Goal: Task Accomplishment & Management: Use online tool/utility

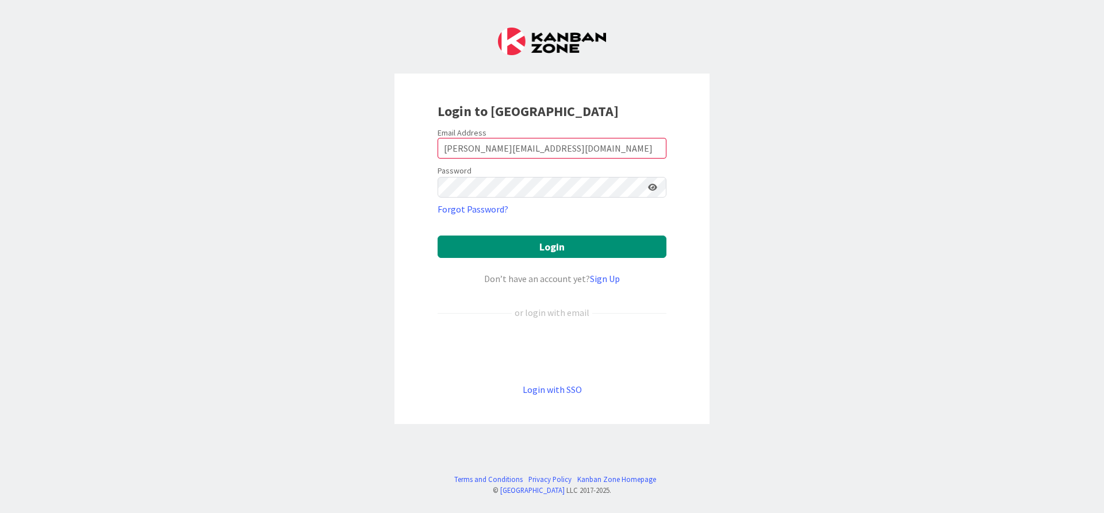
type input "[PERSON_NAME][EMAIL_ADDRESS][DOMAIN_NAME]"
click at [437, 236] on button "Login" at bounding box center [551, 247] width 229 height 22
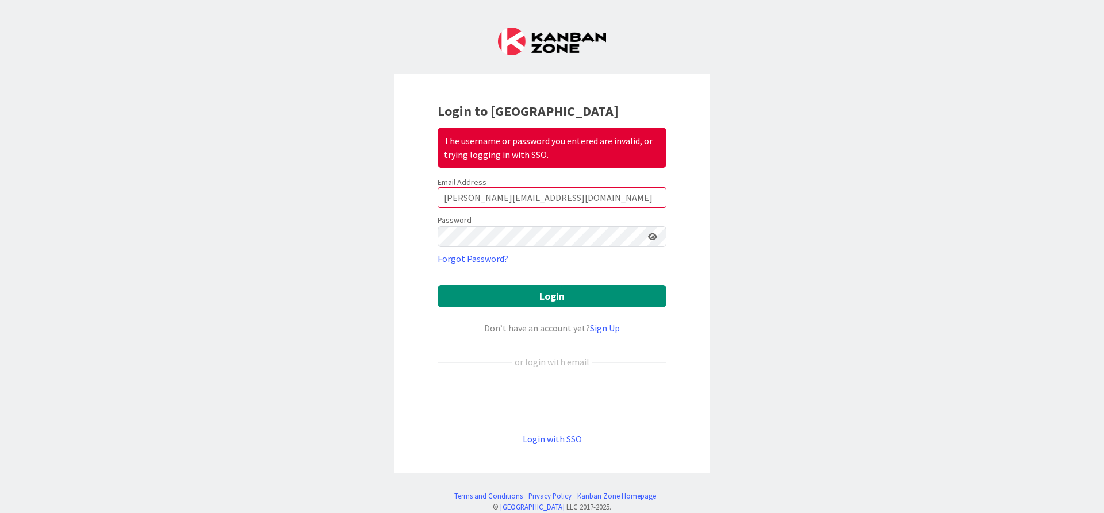
click at [654, 235] on icon at bounding box center [652, 237] width 9 height 8
click at [437, 285] on button "Login" at bounding box center [551, 296] width 229 height 22
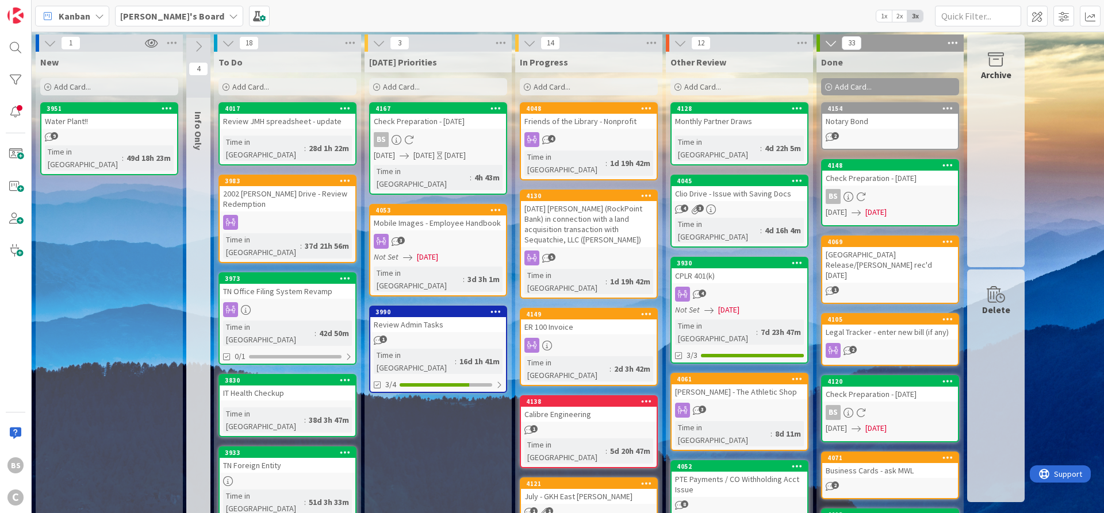
click at [712, 462] on div "4052" at bounding box center [739, 467] width 136 height 10
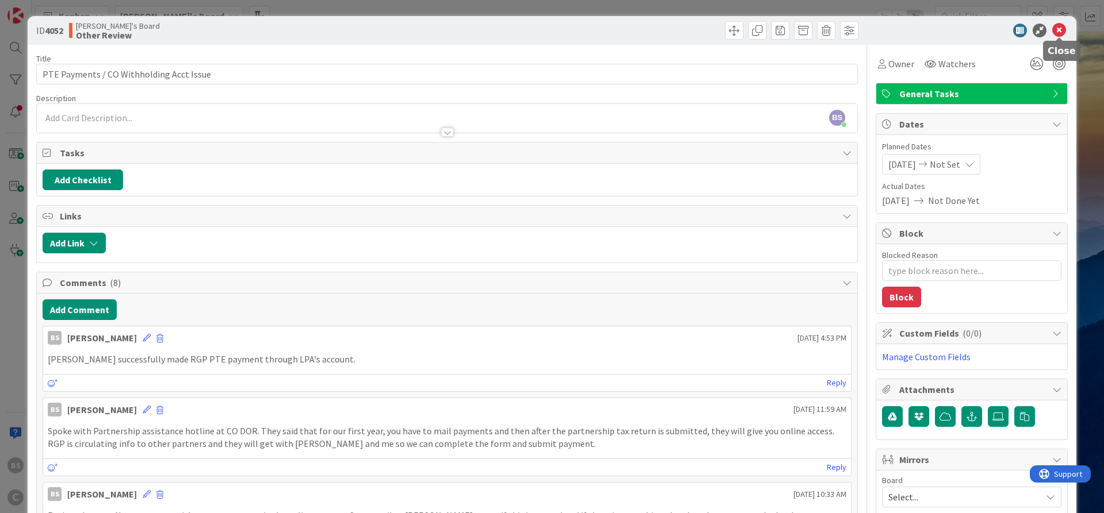
click at [1055, 33] on icon at bounding box center [1059, 31] width 14 height 14
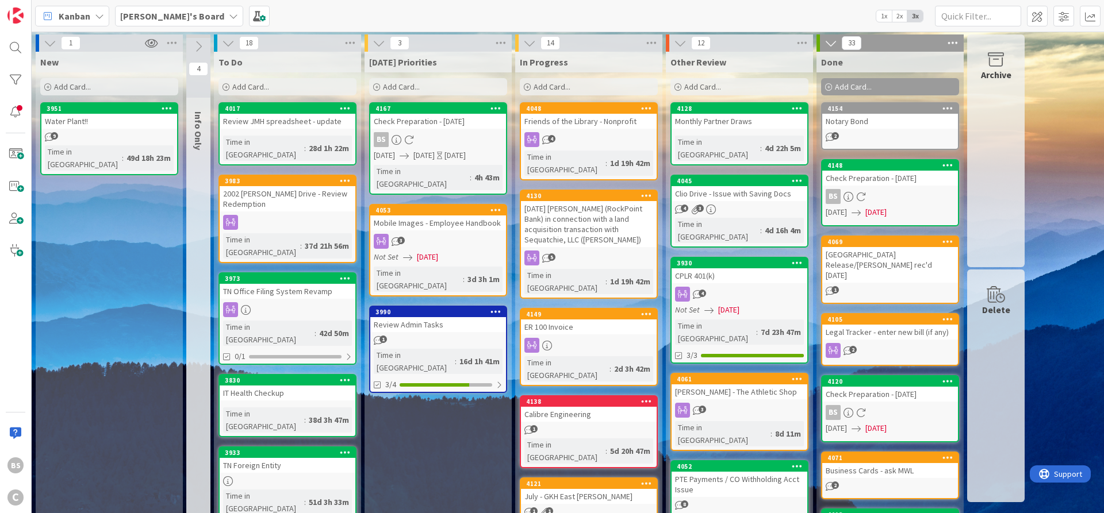
click at [408, 84] on span "Add Card..." at bounding box center [401, 87] width 37 height 10
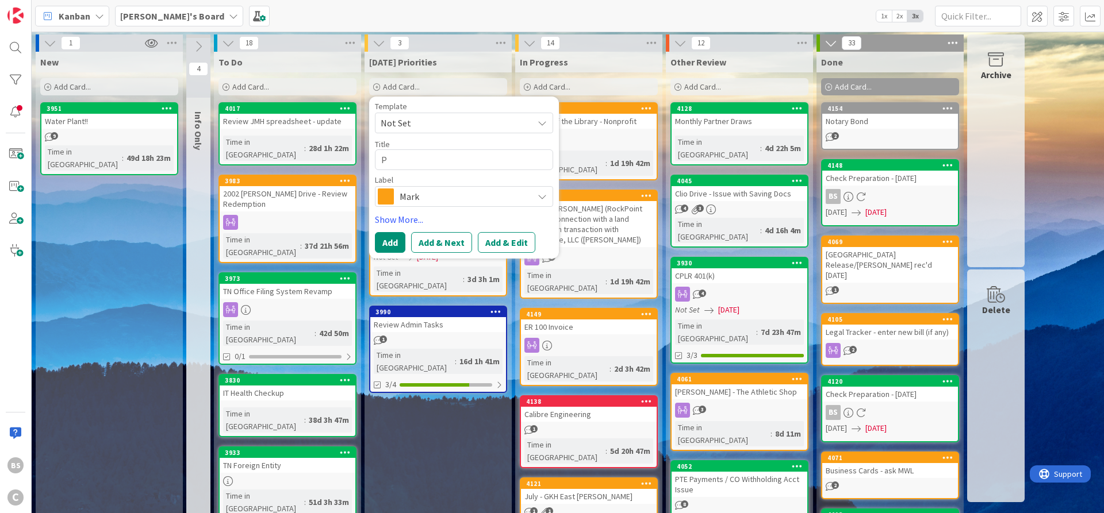
type textarea "x"
type textarea "P"
type textarea "x"
type textarea "Pa"
type textarea "x"
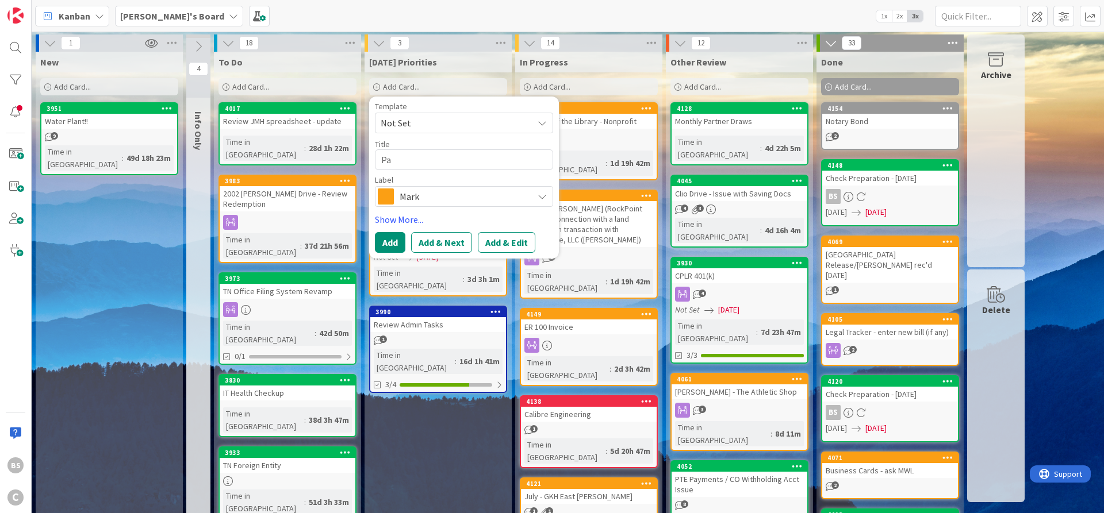
type textarea "Pay"
type textarea "x"
type textarea "Payr"
type textarea "x"
type textarea "Payro"
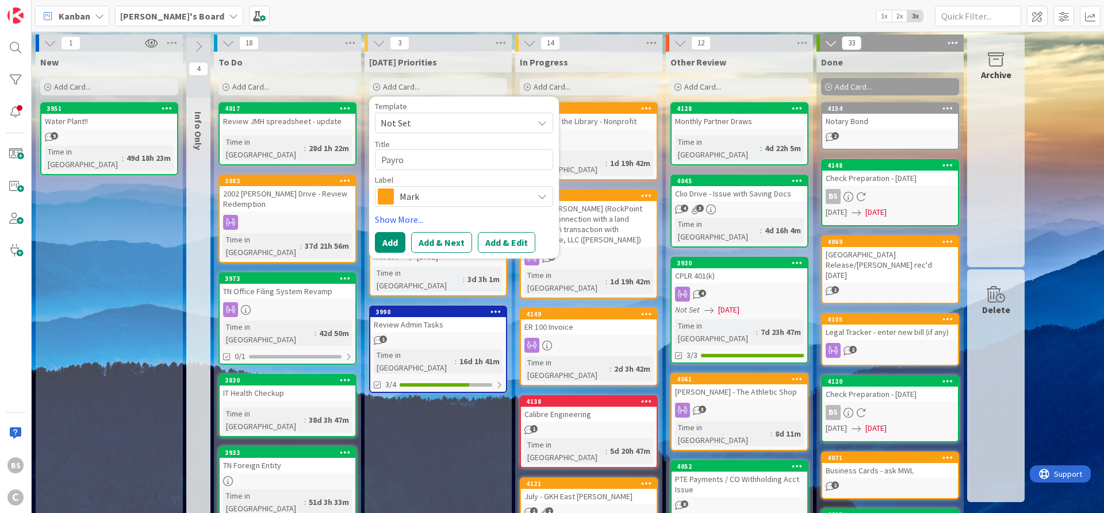
type textarea "x"
type textarea "Payrol"
type textarea "x"
type textarea "Payroll"
click at [430, 198] on span "Mark" at bounding box center [463, 197] width 128 height 16
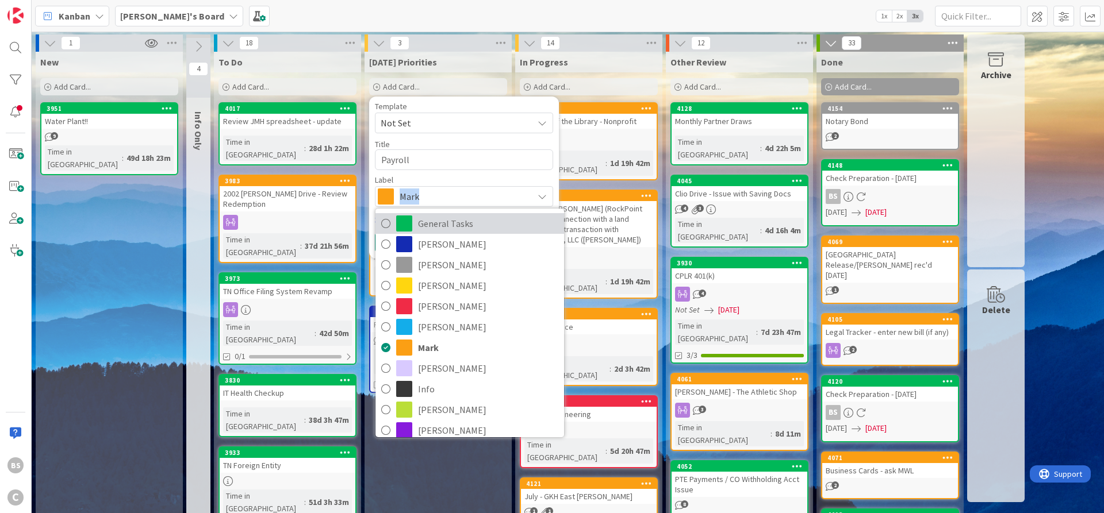
click at [428, 221] on span "General Tasks" at bounding box center [488, 223] width 140 height 17
type textarea "x"
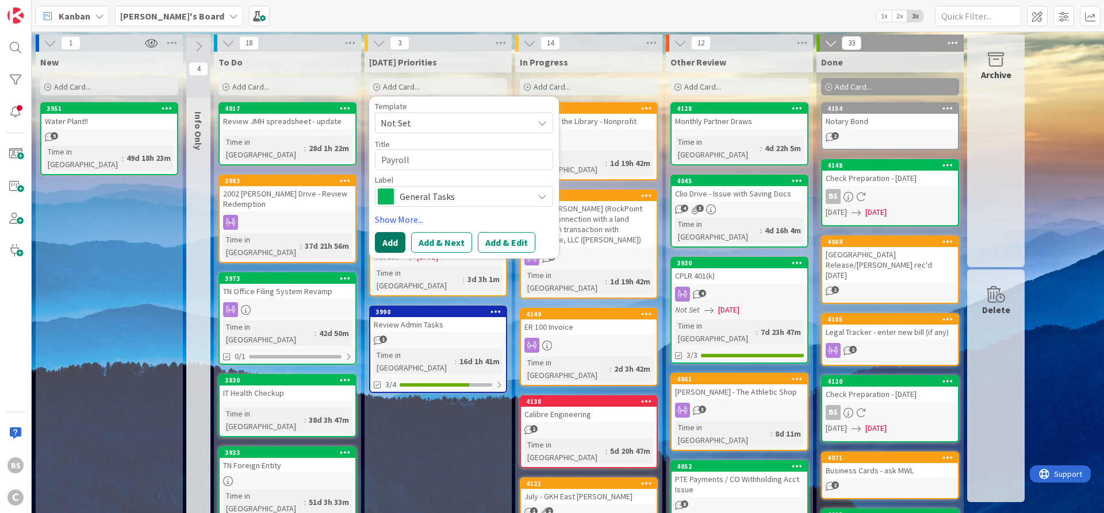
click at [389, 245] on button "Add" at bounding box center [390, 242] width 30 height 21
